Goal: Find specific page/section: Find specific page/section

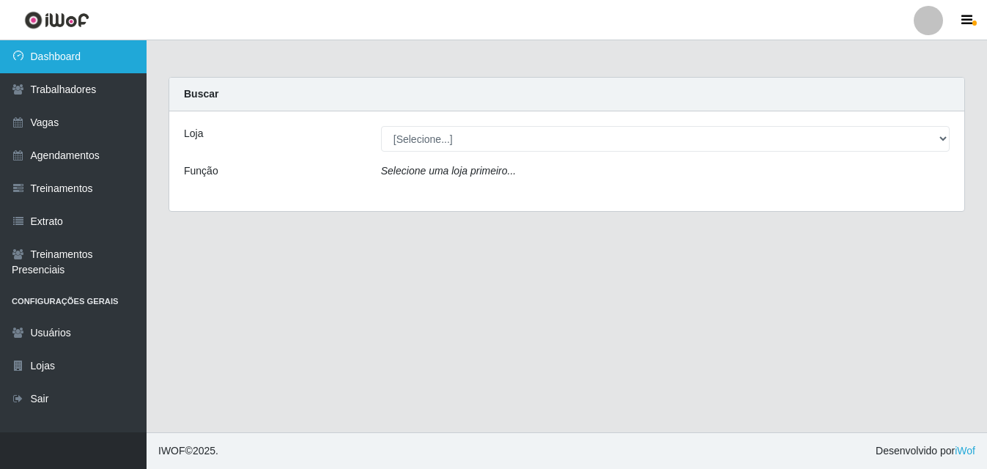
click at [57, 56] on link "Dashboard" at bounding box center [73, 56] width 147 height 33
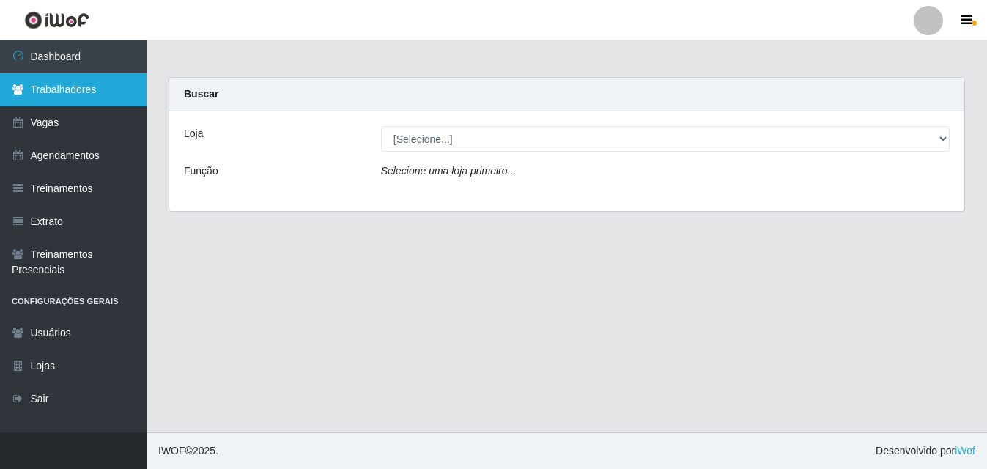
click at [67, 97] on link "Trabalhadores" at bounding box center [73, 89] width 147 height 33
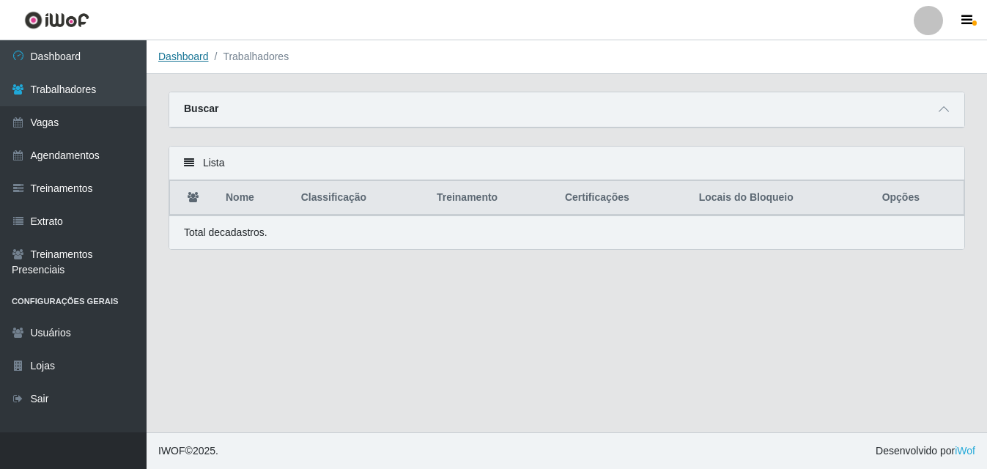
click at [185, 61] on link "Dashboard" at bounding box center [183, 57] width 51 height 12
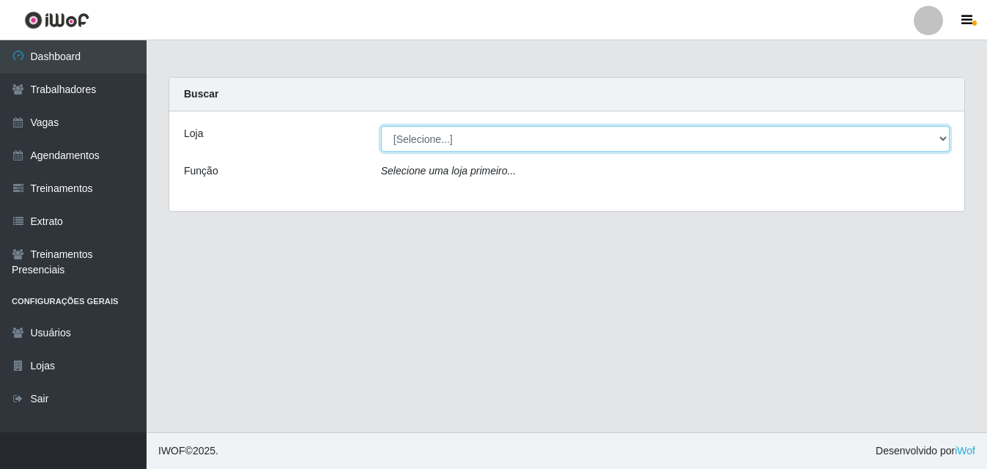
drag, startPoint x: 944, startPoint y: 138, endPoint x: 932, endPoint y: 143, distance: 12.8
click at [944, 138] on select "[Selecione...] Bemais Supermercados - B5 Anatólia" at bounding box center [665, 139] width 569 height 26
select select "405"
click at [381, 126] on select "[Selecione...] Bemais Supermercados - B5 Anatólia" at bounding box center [665, 139] width 569 height 26
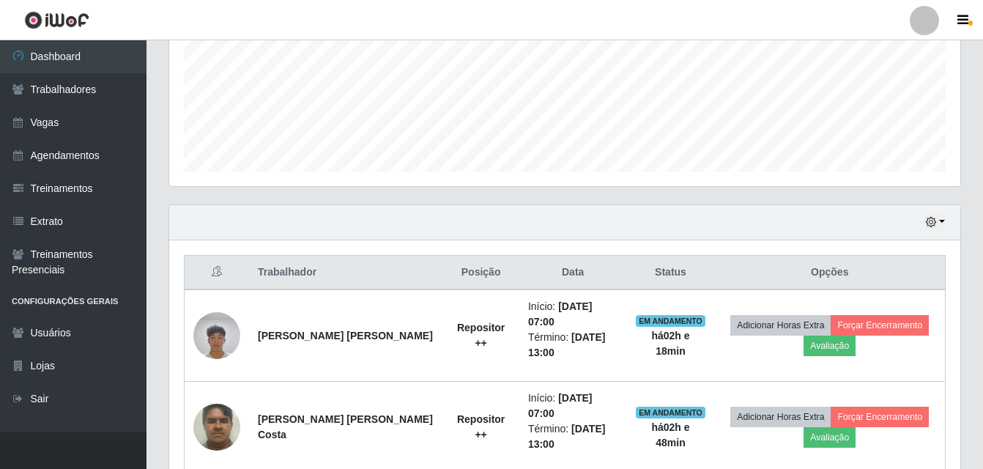
scroll to position [426, 0]
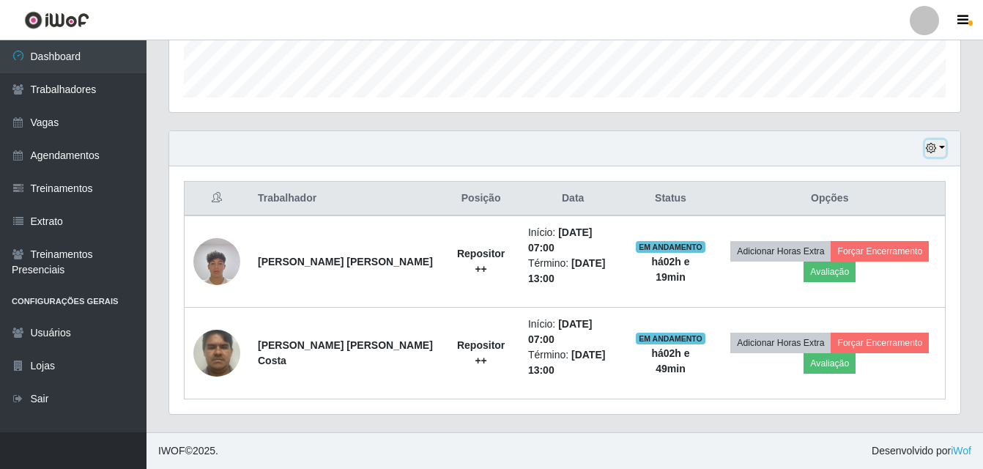
click at [941, 149] on button "button" at bounding box center [935, 148] width 21 height 17
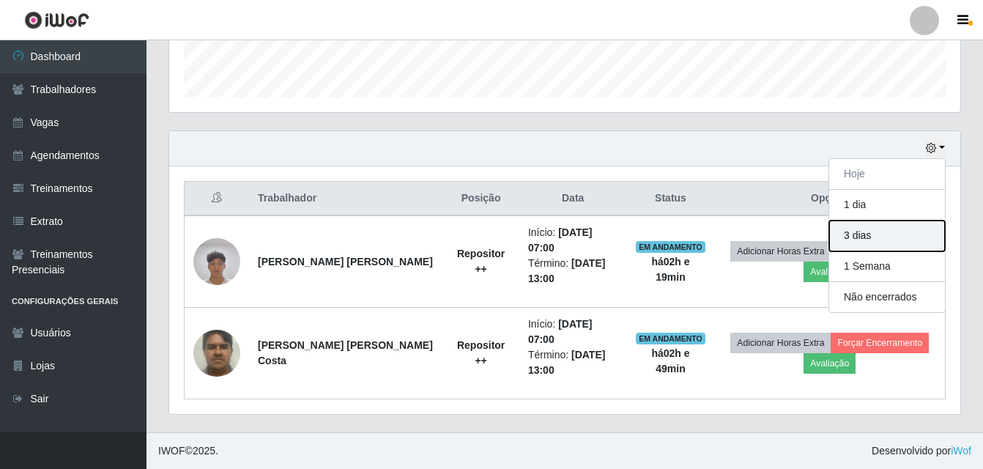
click at [875, 243] on button "3 dias" at bounding box center [887, 236] width 116 height 31
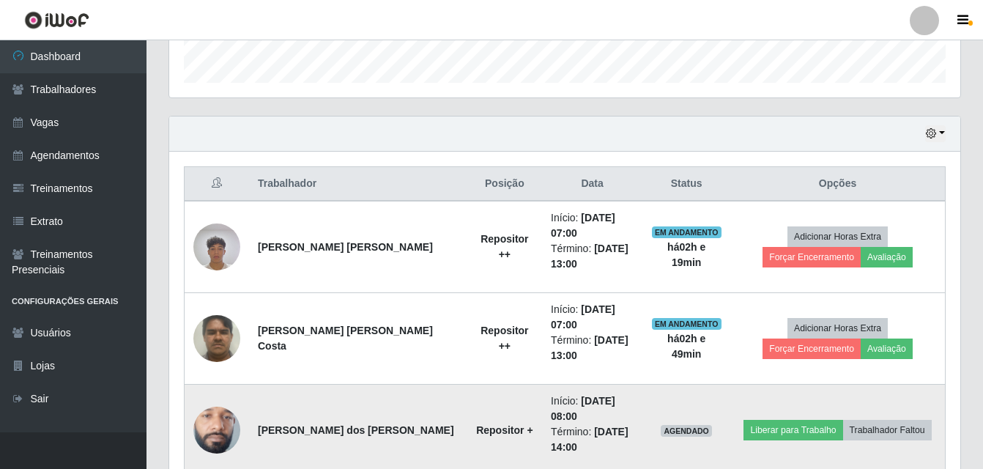
scroll to position [440, 0]
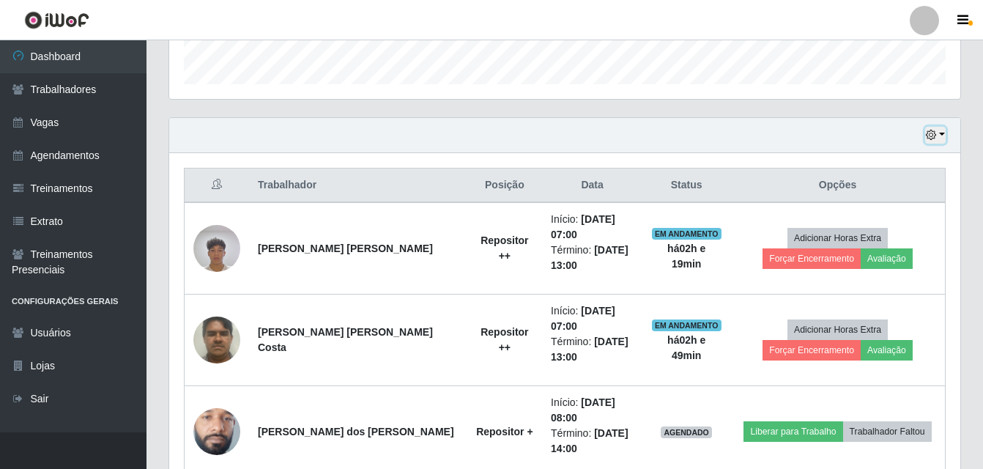
click at [944, 136] on button "button" at bounding box center [935, 135] width 21 height 17
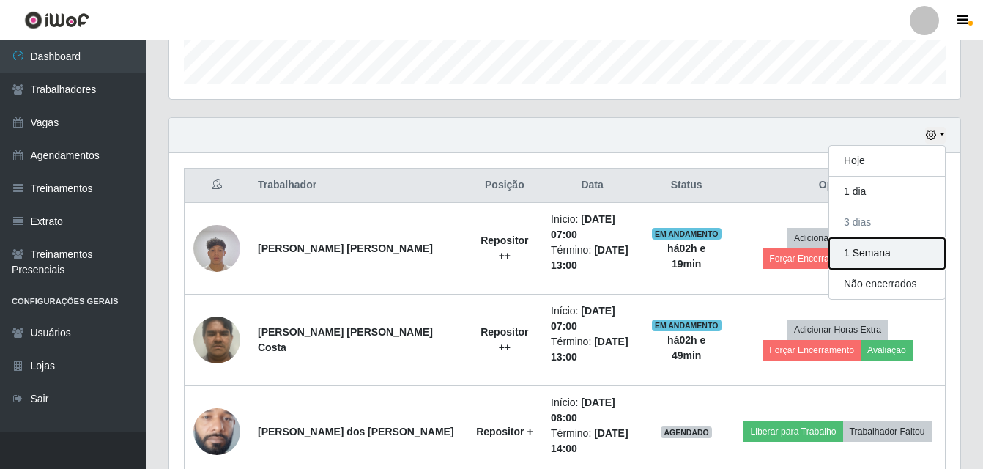
click at [885, 252] on button "1 Semana" at bounding box center [887, 253] width 116 height 31
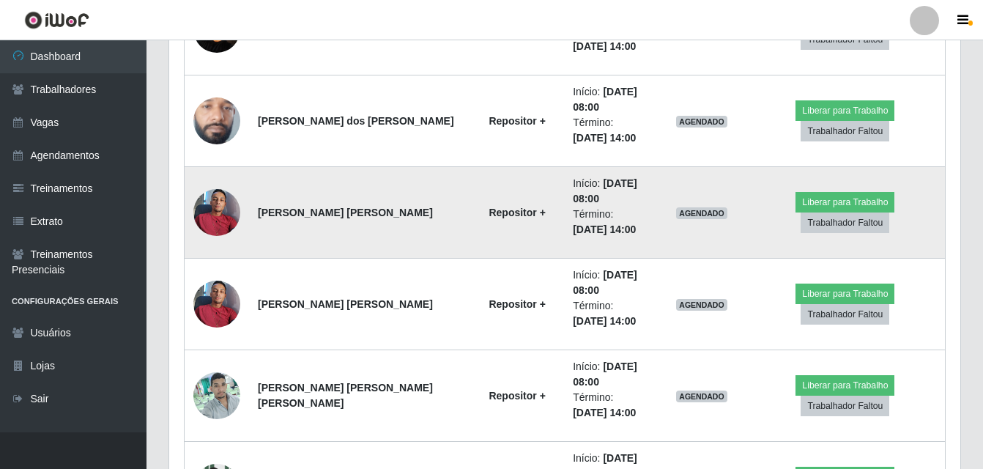
scroll to position [500, 0]
